Goal: Use online tool/utility: Utilize a website feature to perform a specific function

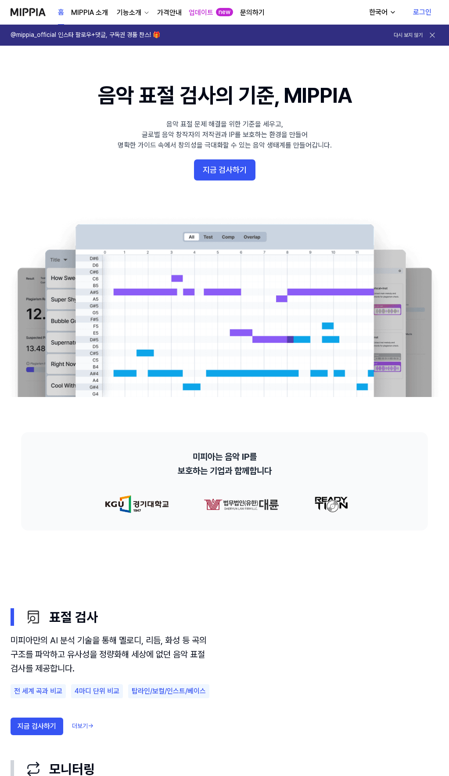
click at [419, 14] on link "로그인" at bounding box center [422, 12] width 32 height 25
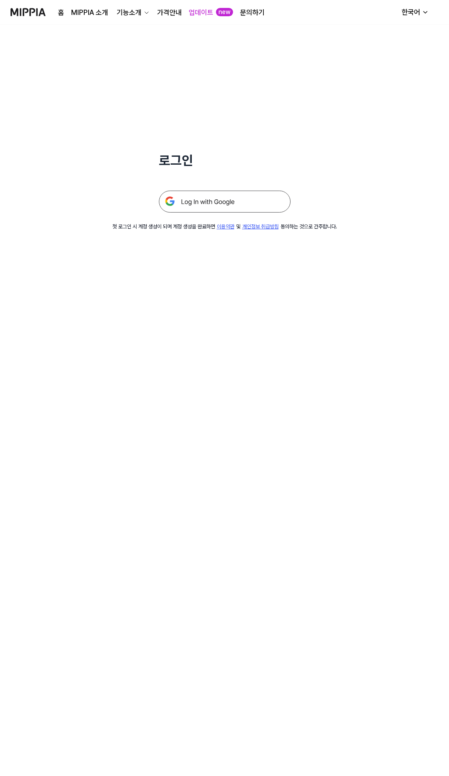
click at [218, 209] on img at bounding box center [225, 201] width 132 height 22
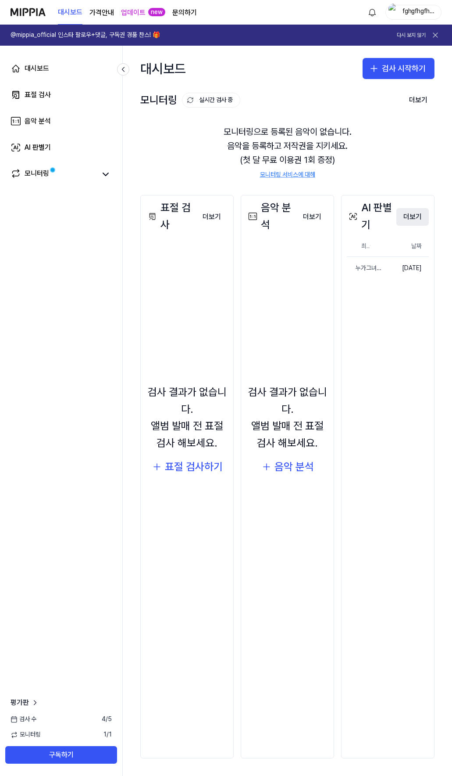
click at [411, 220] on button "더보기" at bounding box center [413, 217] width 32 height 18
click at [410, 215] on button "더보기" at bounding box center [413, 217] width 32 height 18
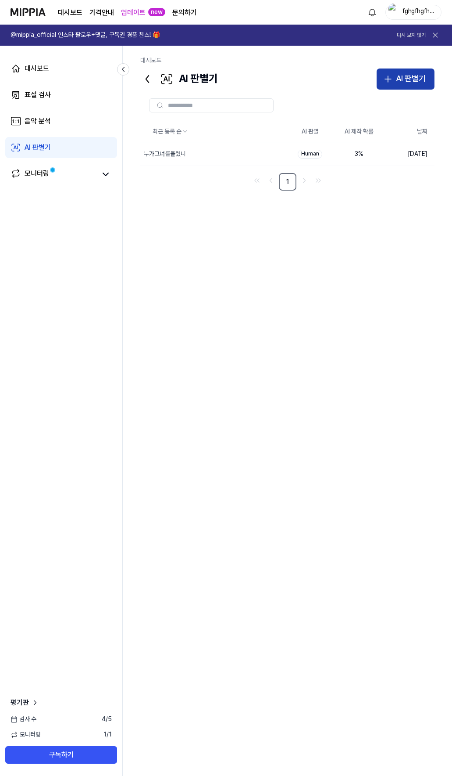
click at [399, 76] on div "AI 판별기" at bounding box center [411, 78] width 30 height 13
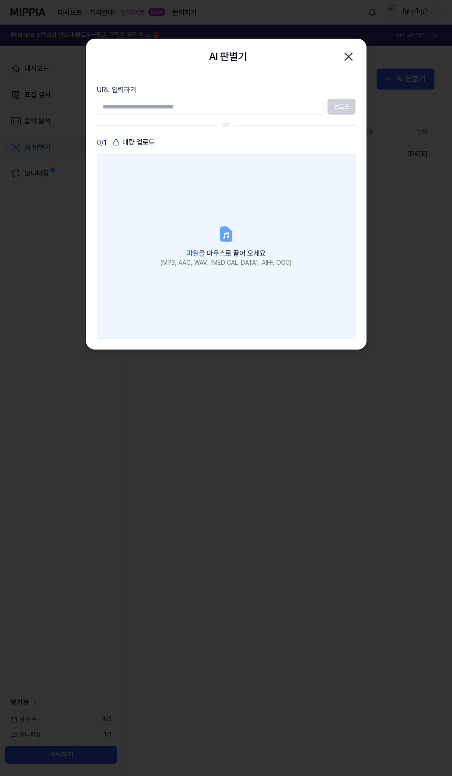
click at [187, 204] on label "파일 을 마우스로 끌어 오세요 (MP3, AAC, WAV, FLAC, AIFF, OGG)" at bounding box center [226, 246] width 259 height 184
click at [0, 0] on input "파일 을 마우스로 끌어 오세요 (MP3, AAC, WAV, FLAC, AIFF, OGG)" at bounding box center [0, 0] width 0 height 0
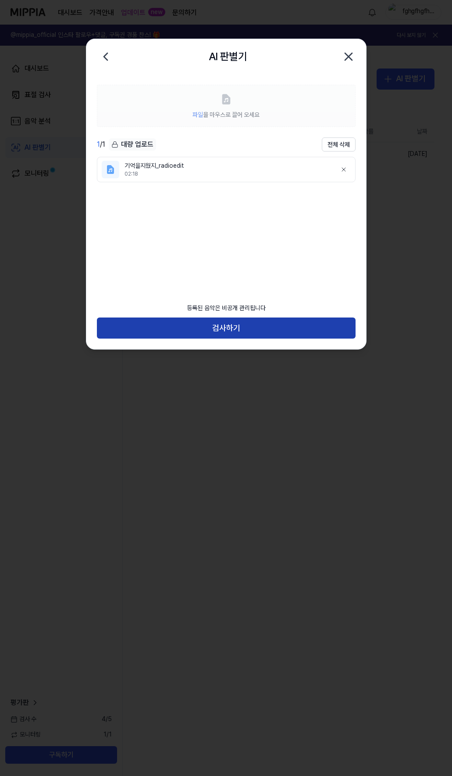
click at [226, 330] on button "검사하기" at bounding box center [226, 327] width 259 height 21
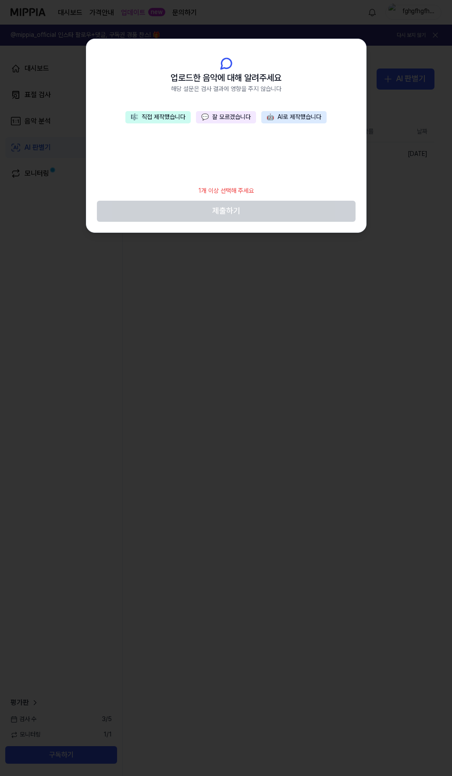
click at [232, 119] on button "💬 잘 모르겠습니다" at bounding box center [226, 117] width 60 height 12
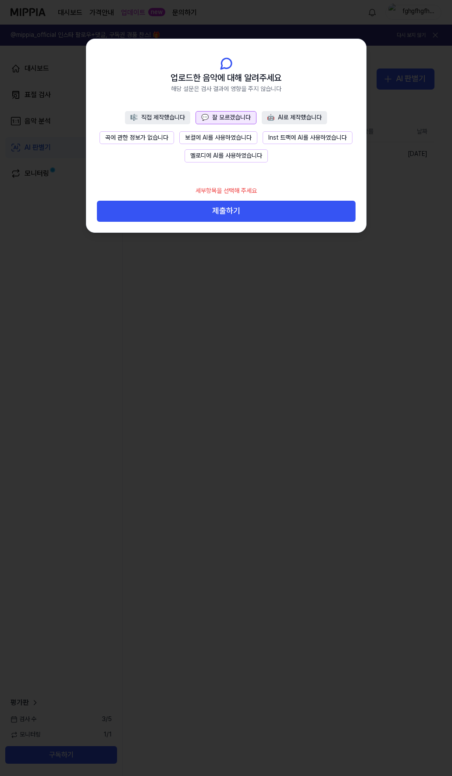
click at [149, 135] on button "곡에 관한 정보가 없습니다" at bounding box center [137, 137] width 75 height 13
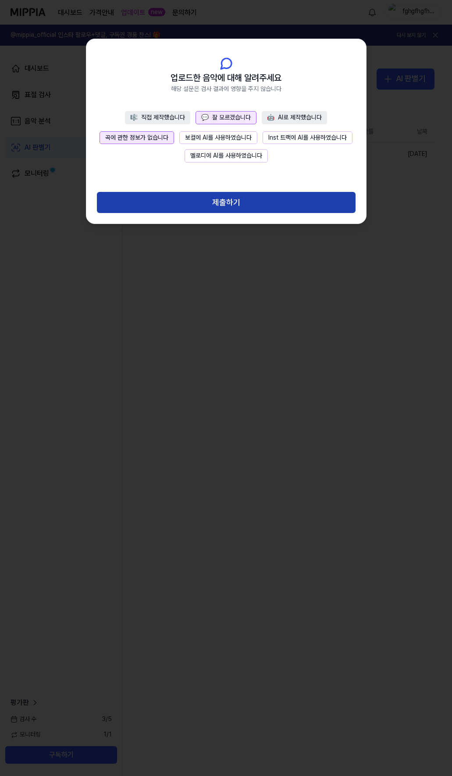
click at [234, 208] on button "제출하기" at bounding box center [226, 202] width 259 height 21
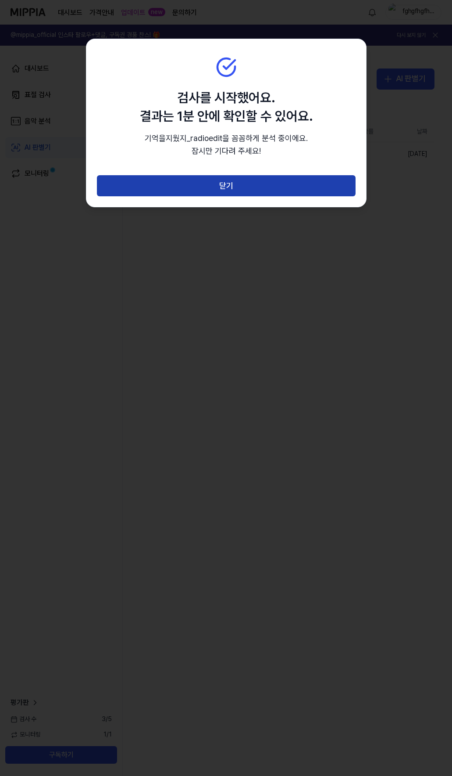
click at [267, 183] on button "닫기" at bounding box center [226, 185] width 259 height 21
